Goal: Check status: Check status

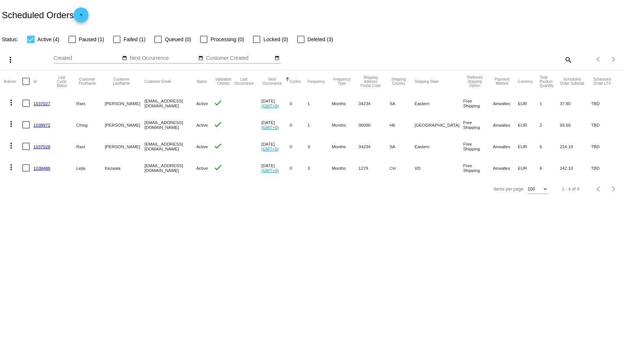
click at [37, 125] on link "1039972" at bounding box center [41, 125] width 17 height 5
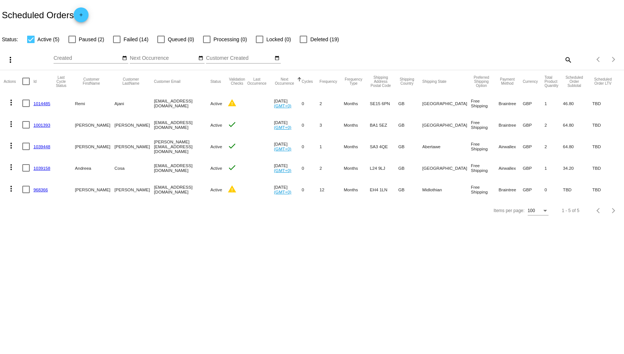
click at [119, 38] on div at bounding box center [116, 39] width 7 height 7
click at [117, 43] on input "Failed (14)" at bounding box center [116, 43] width 0 height 0
checkbox input "true"
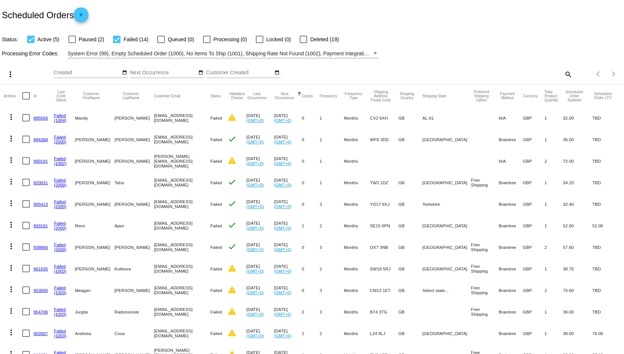
scroll to position [189, 0]
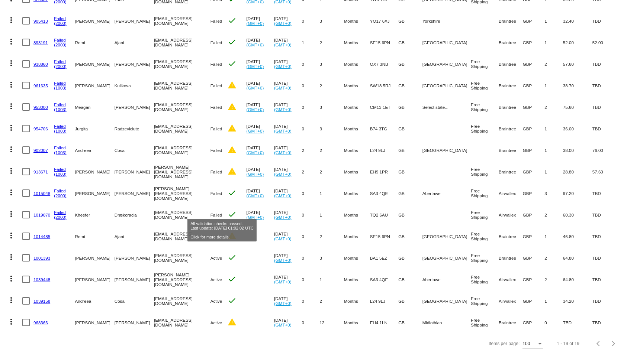
click at [228, 210] on mat-icon "check" at bounding box center [232, 214] width 9 height 9
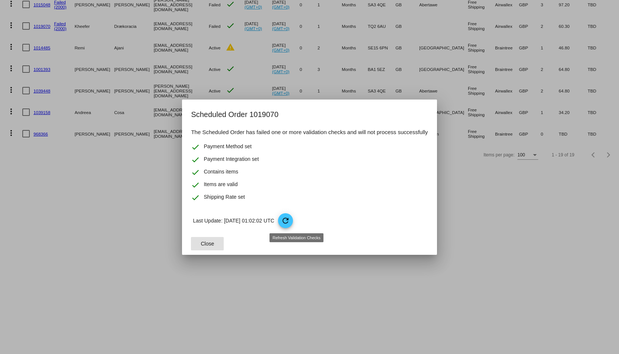
click at [290, 220] on mat-icon "refresh" at bounding box center [285, 220] width 9 height 9
click at [132, 252] on div at bounding box center [309, 177] width 619 height 354
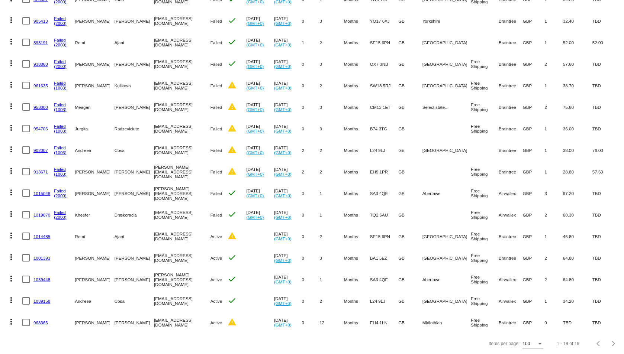
click at [44, 213] on link "1019070" at bounding box center [41, 215] width 17 height 5
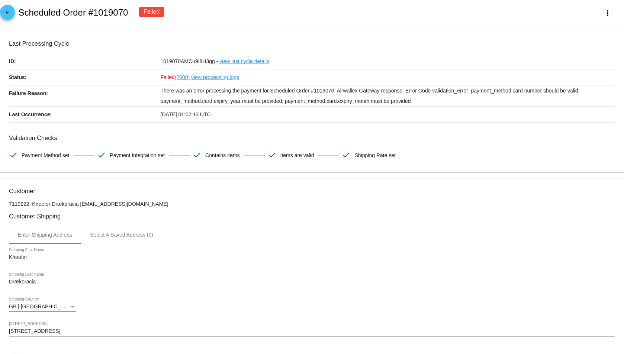
click at [224, 76] on link "view processing logs" at bounding box center [215, 78] width 48 height 16
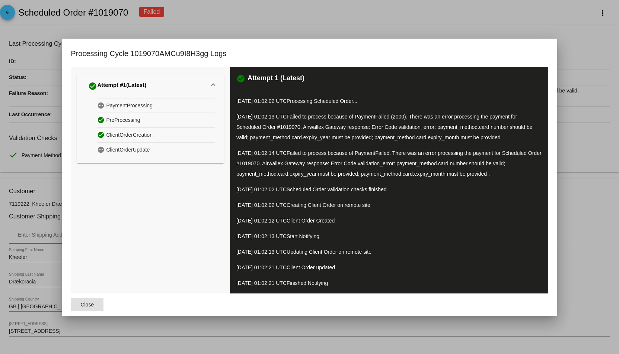
click at [77, 309] on button "Close" at bounding box center [87, 304] width 33 height 13
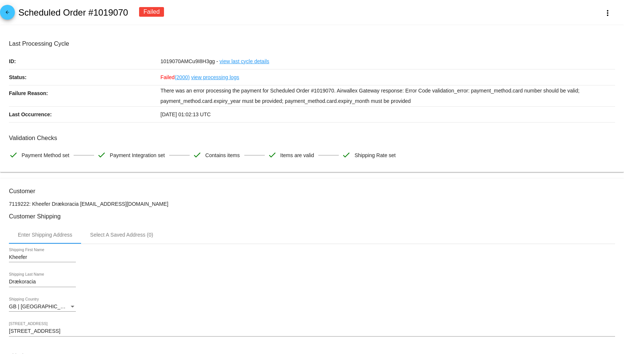
click at [9, 13] on mat-icon "arrow_back" at bounding box center [7, 14] width 9 height 9
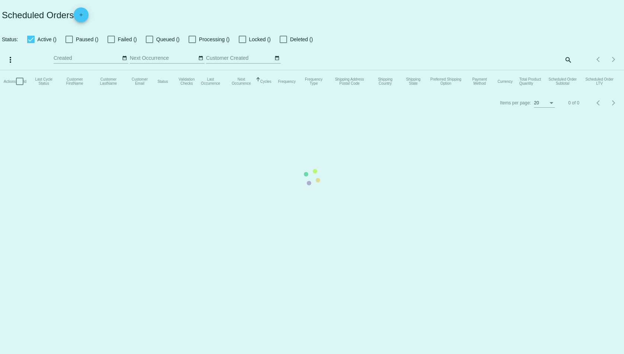
checkbox input "true"
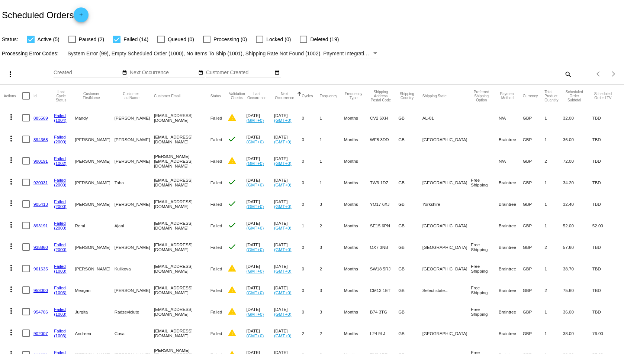
click at [78, 38] on label "Paused (2)" at bounding box center [86, 39] width 36 height 9
click at [72, 43] on input "Paused (2)" at bounding box center [72, 43] width 0 height 0
checkbox input "true"
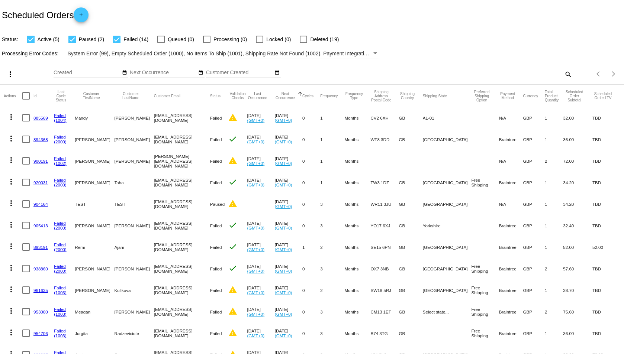
click at [301, 40] on div at bounding box center [303, 39] width 7 height 7
click at [303, 43] on input "Deleted (19)" at bounding box center [303, 43] width 0 height 0
checkbox input "true"
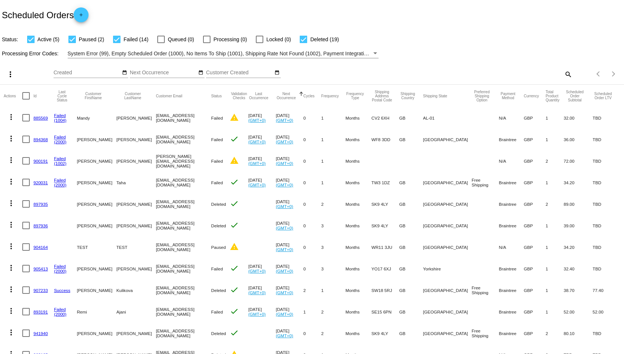
click at [563, 75] on mat-icon "search" at bounding box center [567, 74] width 9 height 12
click at [527, 75] on input "Search" at bounding box center [494, 73] width 155 height 6
paste input "1018732"
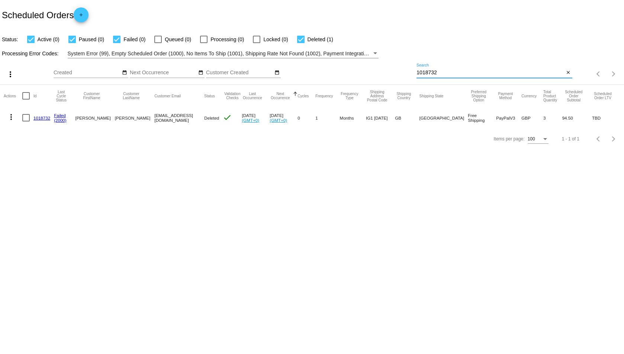
type input "1018732"
click at [568, 73] on mat-icon "close" at bounding box center [568, 73] width 5 height 6
